Goal: Navigation & Orientation: Find specific page/section

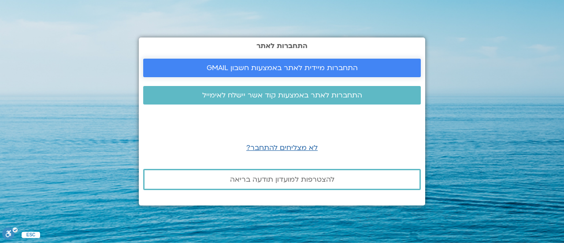
click at [323, 65] on span "התחברות מיידית לאתר באמצעות חשבון GMAIL" at bounding box center [282, 68] width 151 height 8
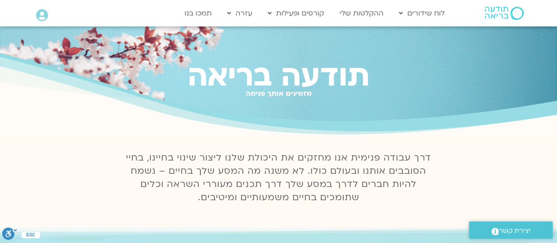
click at [139, 122] on div "תודעה בריאה מזמינים אותך פנימה" at bounding box center [278, 81] width 557 height 111
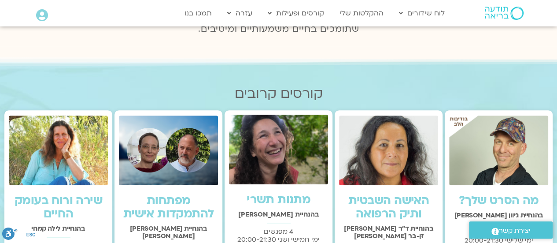
scroll to position [169, 0]
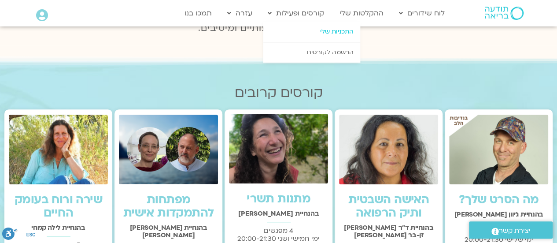
click at [336, 31] on link "התכניות שלי" at bounding box center [311, 32] width 97 height 20
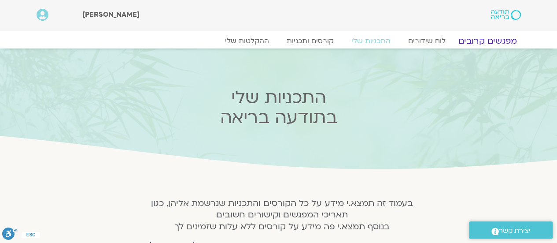
click at [497, 39] on link "מפגשים קרובים" at bounding box center [488, 41] width 80 height 11
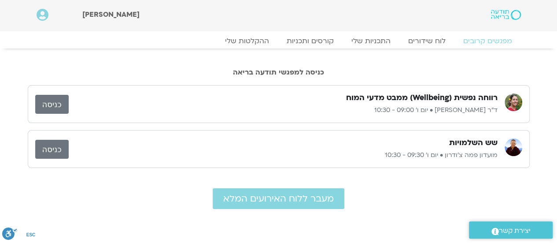
click at [60, 100] on link "כניסה" at bounding box center [51, 104] width 33 height 19
